Goal: Transaction & Acquisition: Purchase product/service

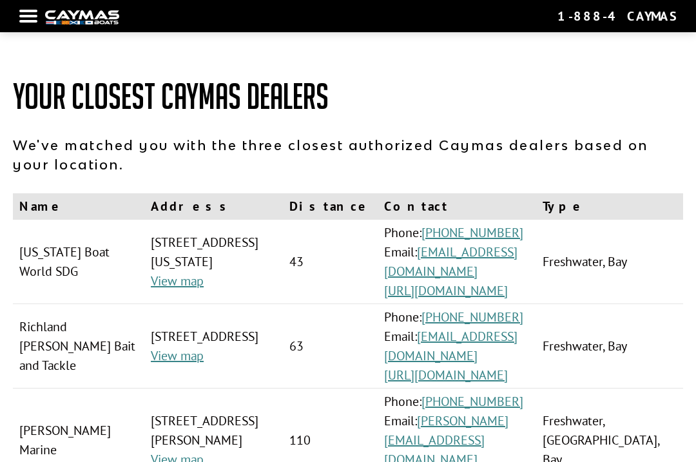
click at [33, 15] on div at bounding box center [28, 16] width 18 height 3
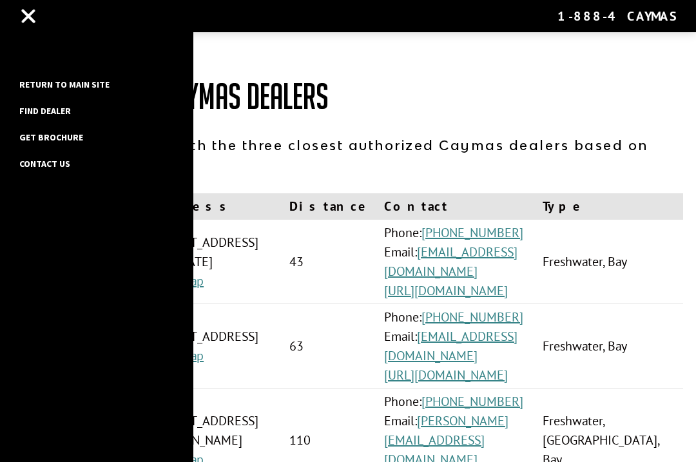
click at [39, 90] on link "Return to main site" at bounding box center [64, 84] width 103 height 17
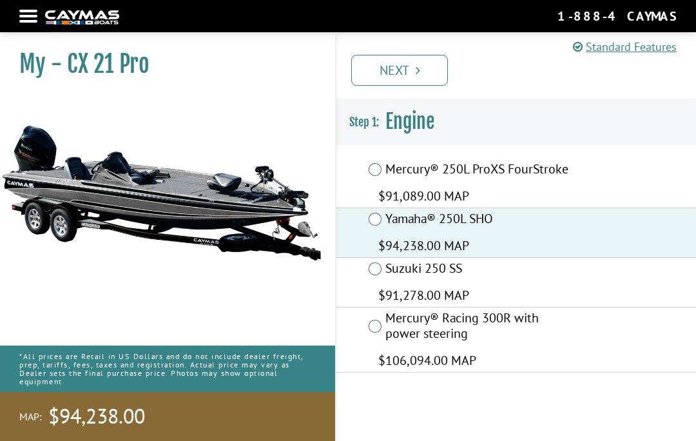
click at [381, 62] on link "Next" at bounding box center [399, 70] width 97 height 31
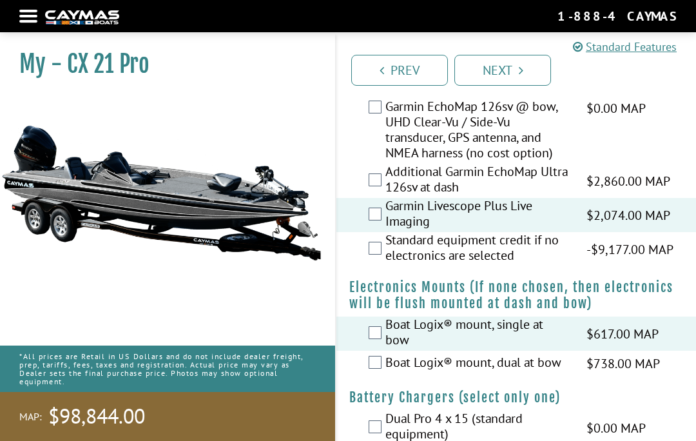
scroll to position [697, 0]
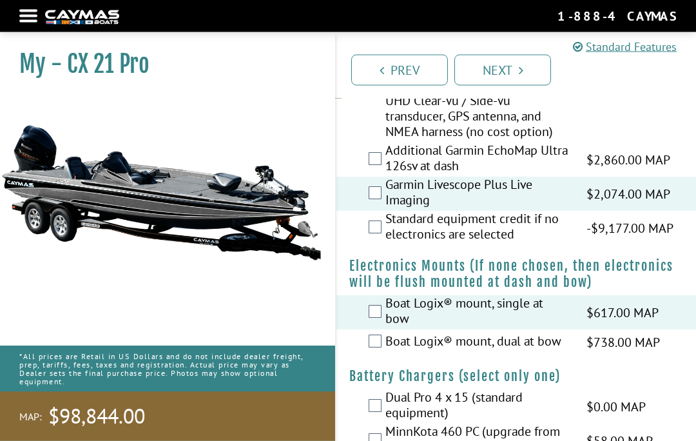
click at [337, 440] on div "MinnKota 460 PC (upgrade from standard) $58.00 MAP $69.00 MSRP" at bounding box center [515, 441] width 359 height 34
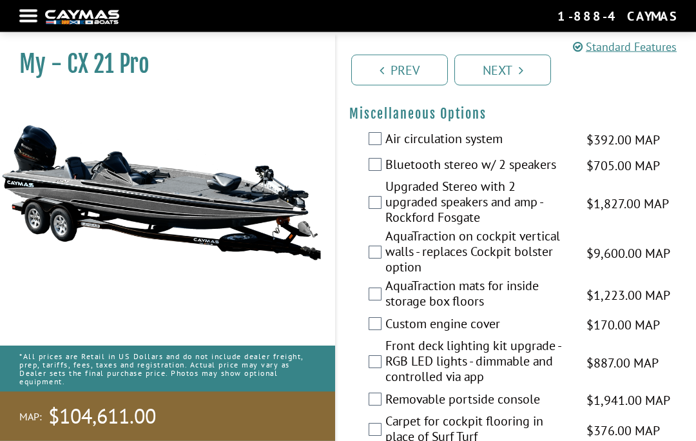
scroll to position [1569, 0]
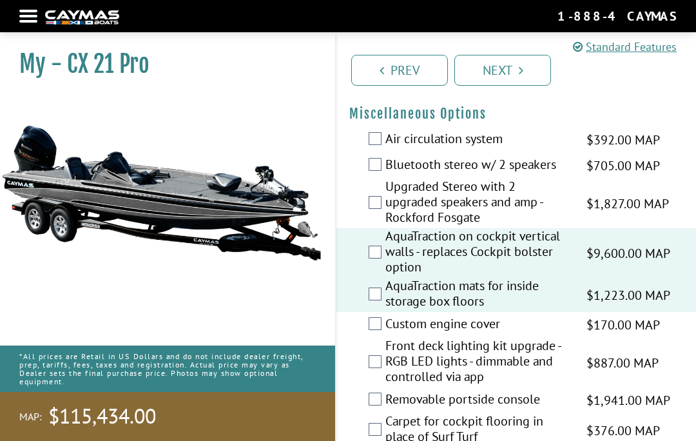
click at [352, 322] on div "Custom engine cover $170.00 MAP $201.00 MSRP" at bounding box center [515, 325] width 359 height 26
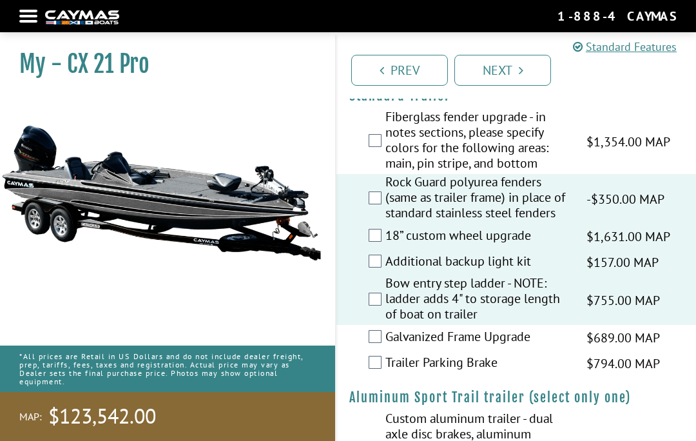
scroll to position [2288, 0]
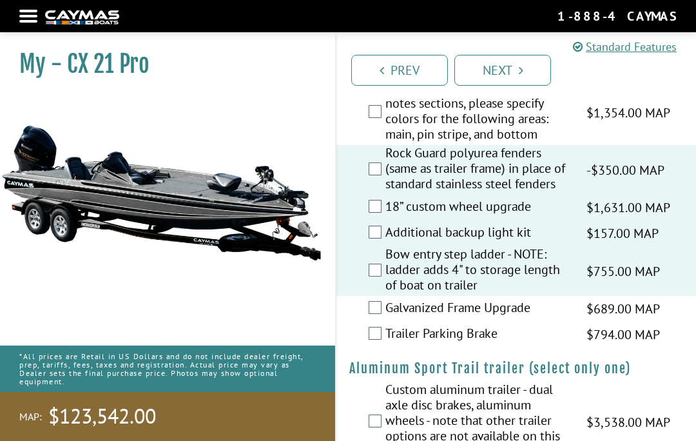
click at [498, 65] on link "Next" at bounding box center [502, 70] width 97 height 31
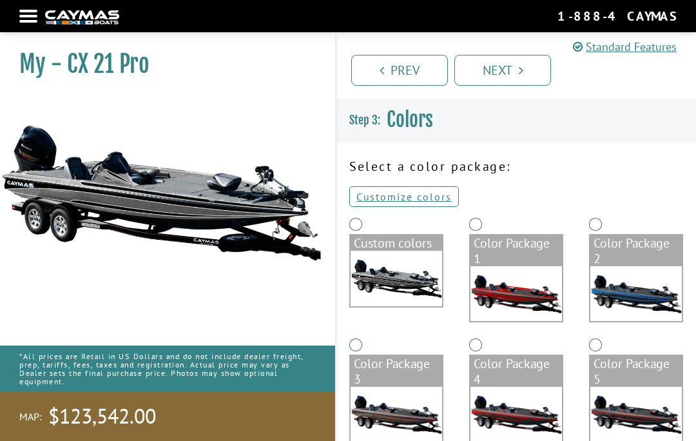
scroll to position [0, 0]
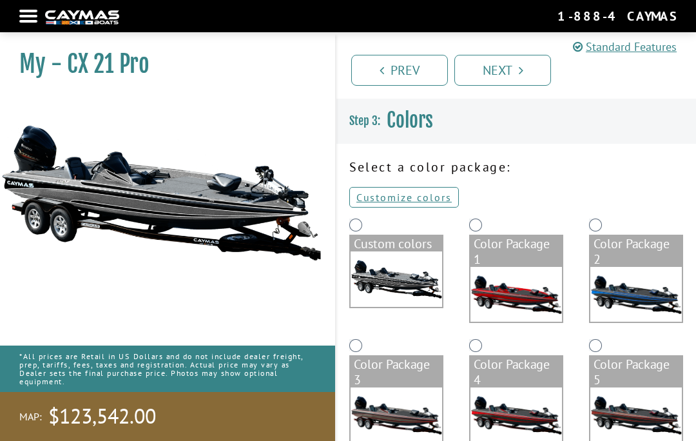
click at [405, 197] on link "Customize colors" at bounding box center [404, 197] width 110 height 21
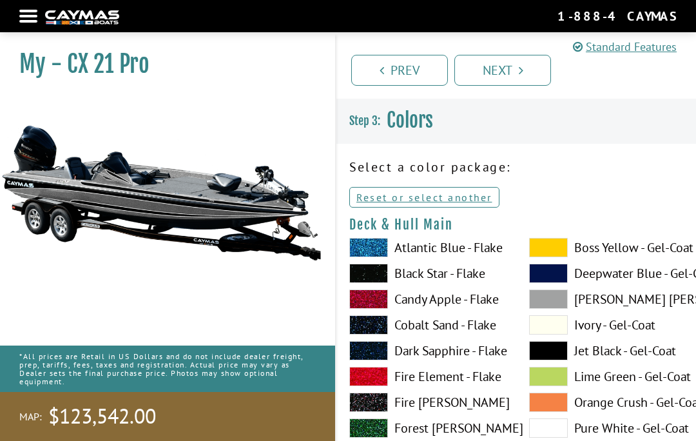
click at [564, 283] on span at bounding box center [548, 272] width 39 height 19
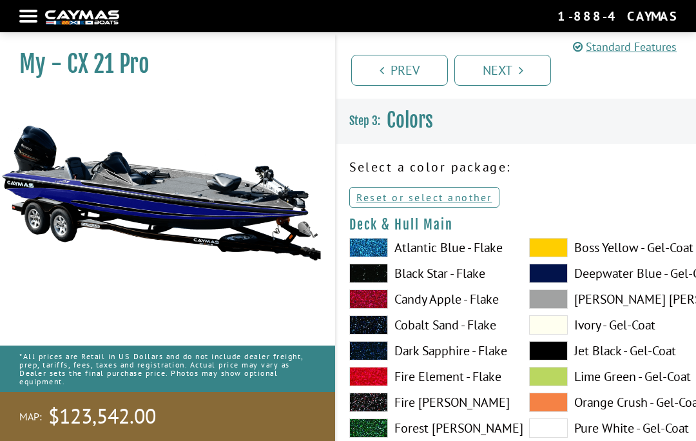
click at [544, 302] on span at bounding box center [548, 298] width 39 height 19
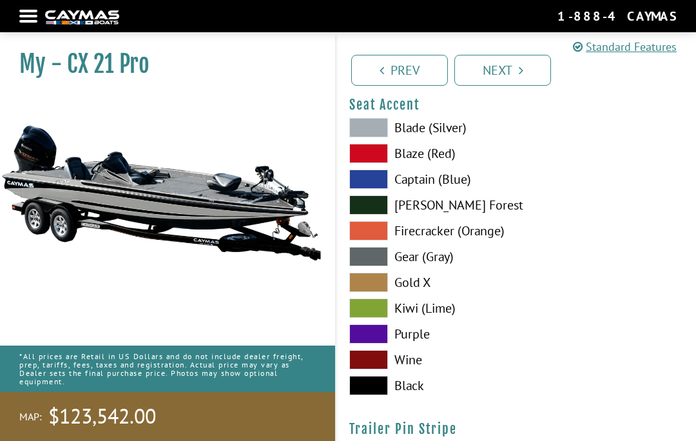
scroll to position [7544, 0]
